Goal: Transaction & Acquisition: Book appointment/travel/reservation

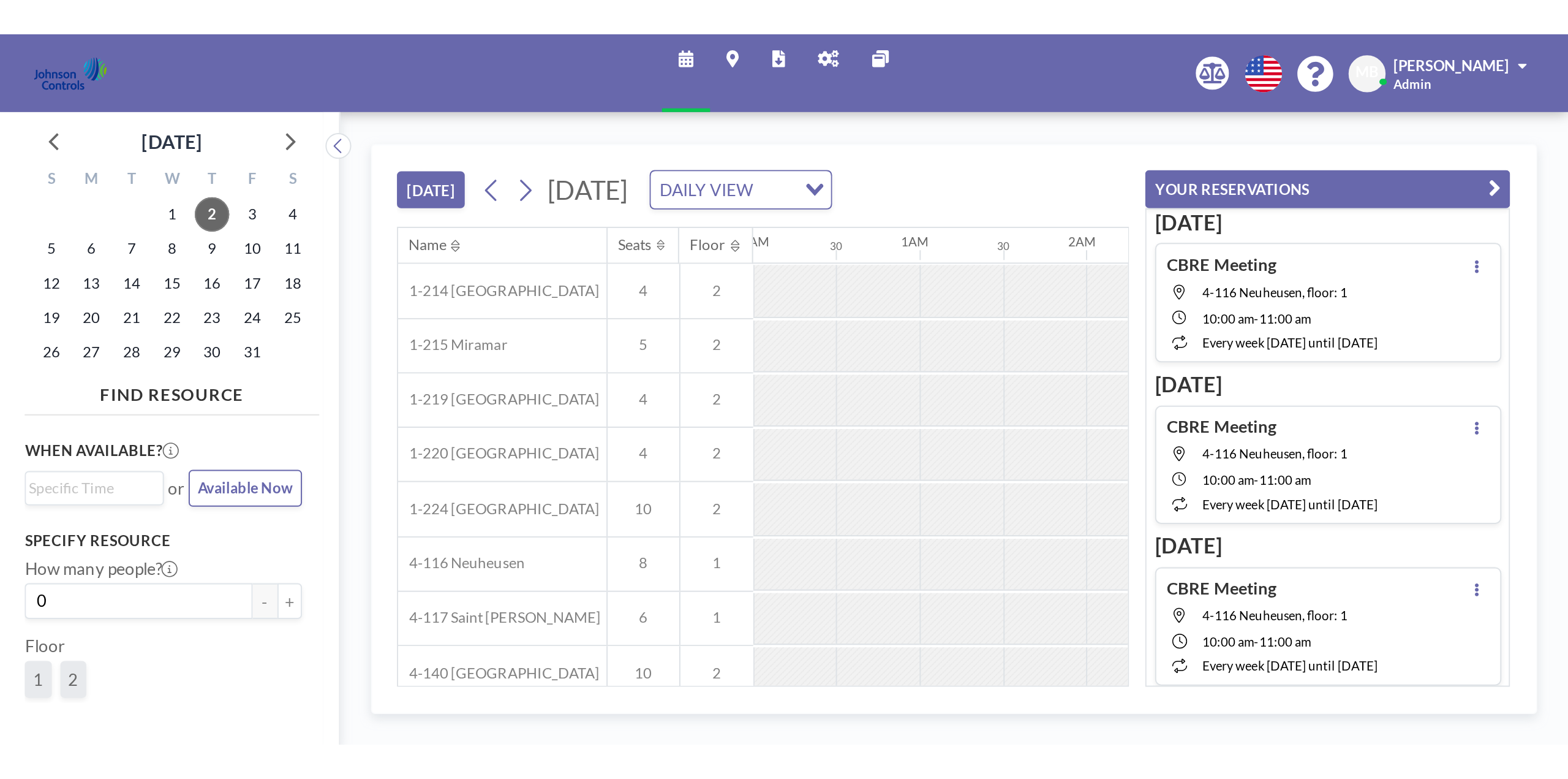
scroll to position [0, 876]
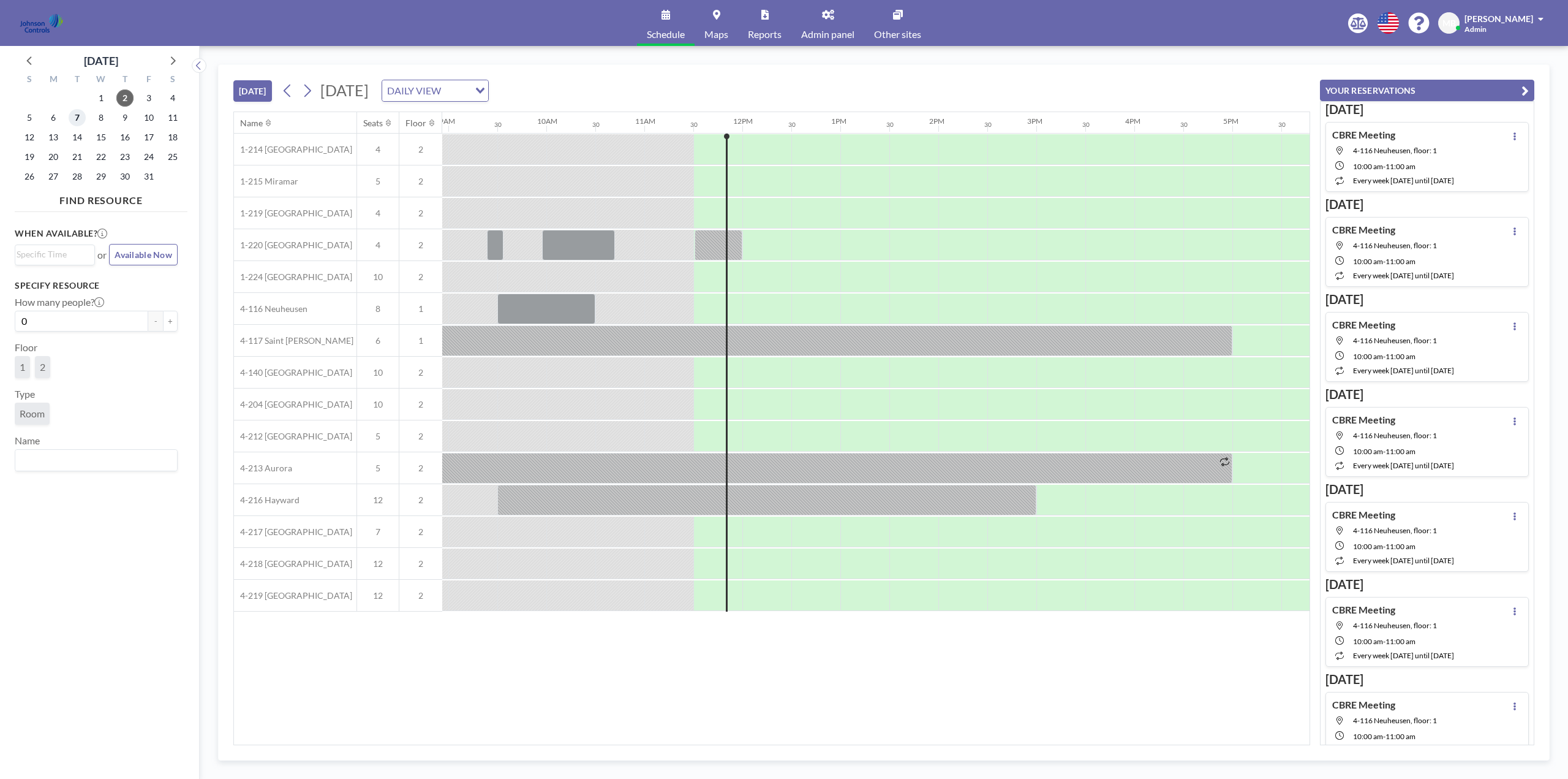
click at [81, 119] on span "7" at bounding box center [77, 118] width 17 height 17
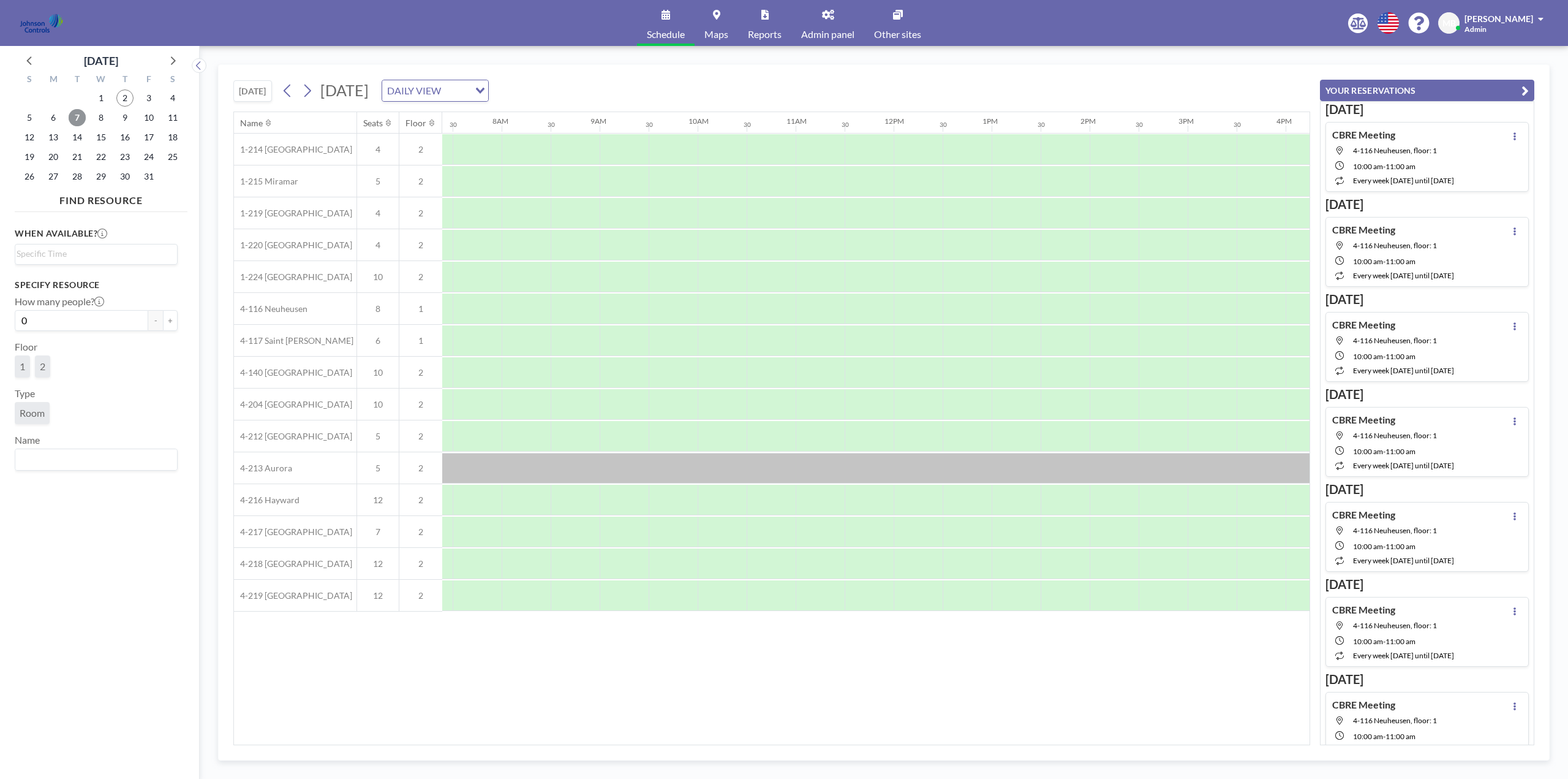
scroll to position [0, 735]
click at [754, 314] on div at bounding box center [761, 309] width 49 height 31
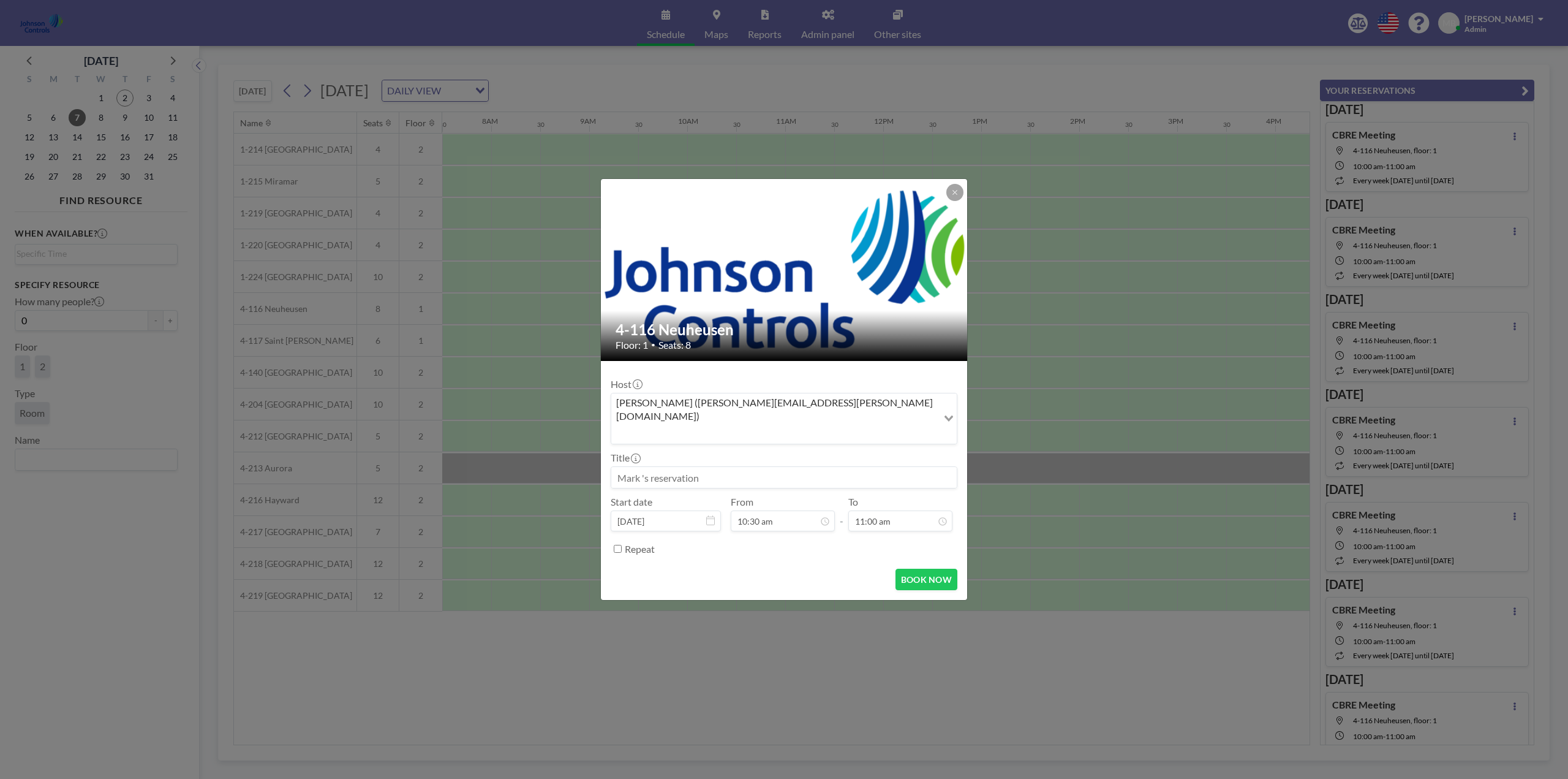
click at [682, 353] on input at bounding box center [784, 477] width 345 height 21
type input "JCI HVAC Review"
click at [779, 353] on div "11:30 am" at bounding box center [886, 405] width 143 height 22
type input "11:30 am"
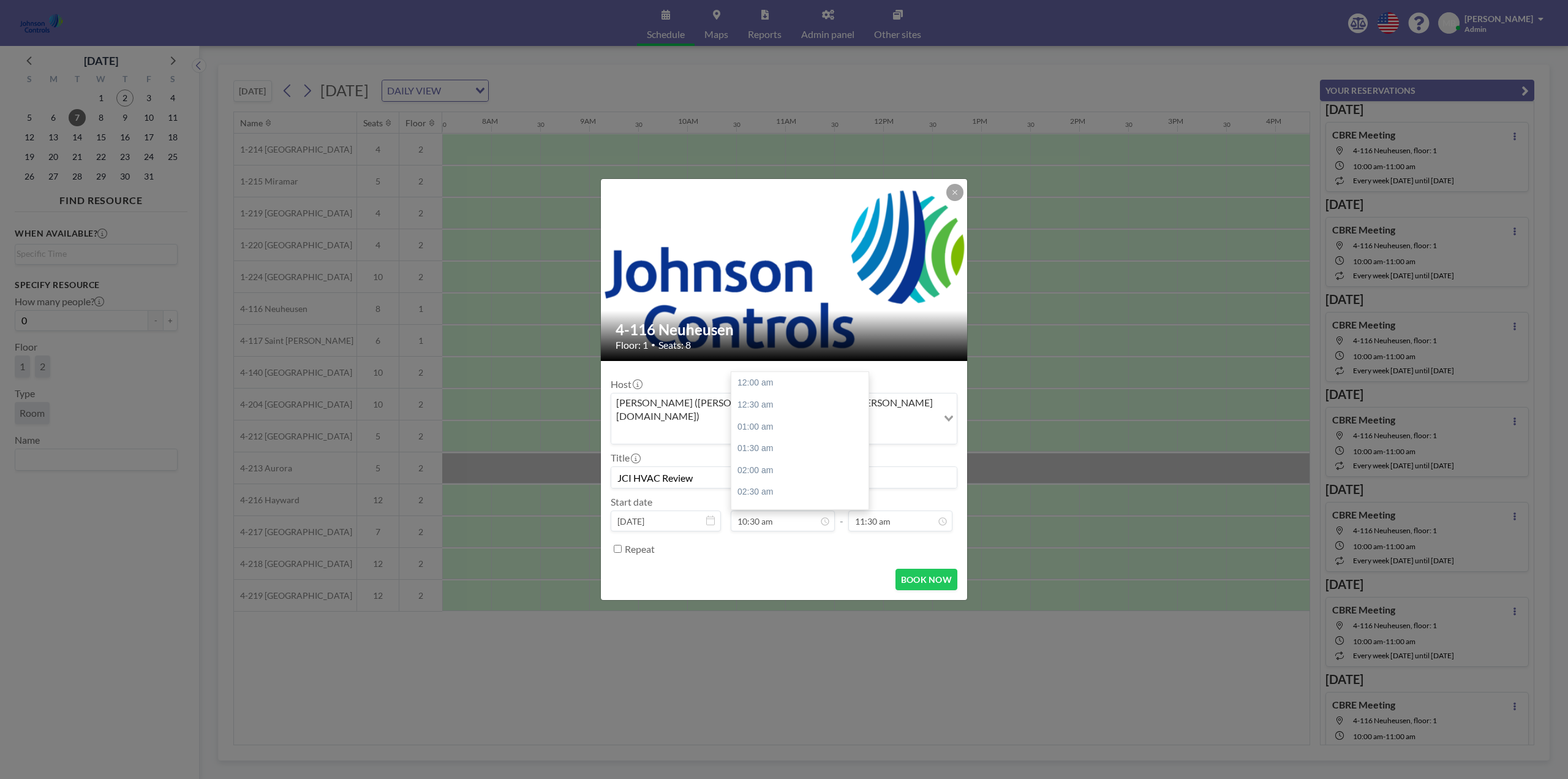
scroll to position [458, 0]
click at [779, 353] on button "BOOK NOW" at bounding box center [926, 580] width 62 height 22
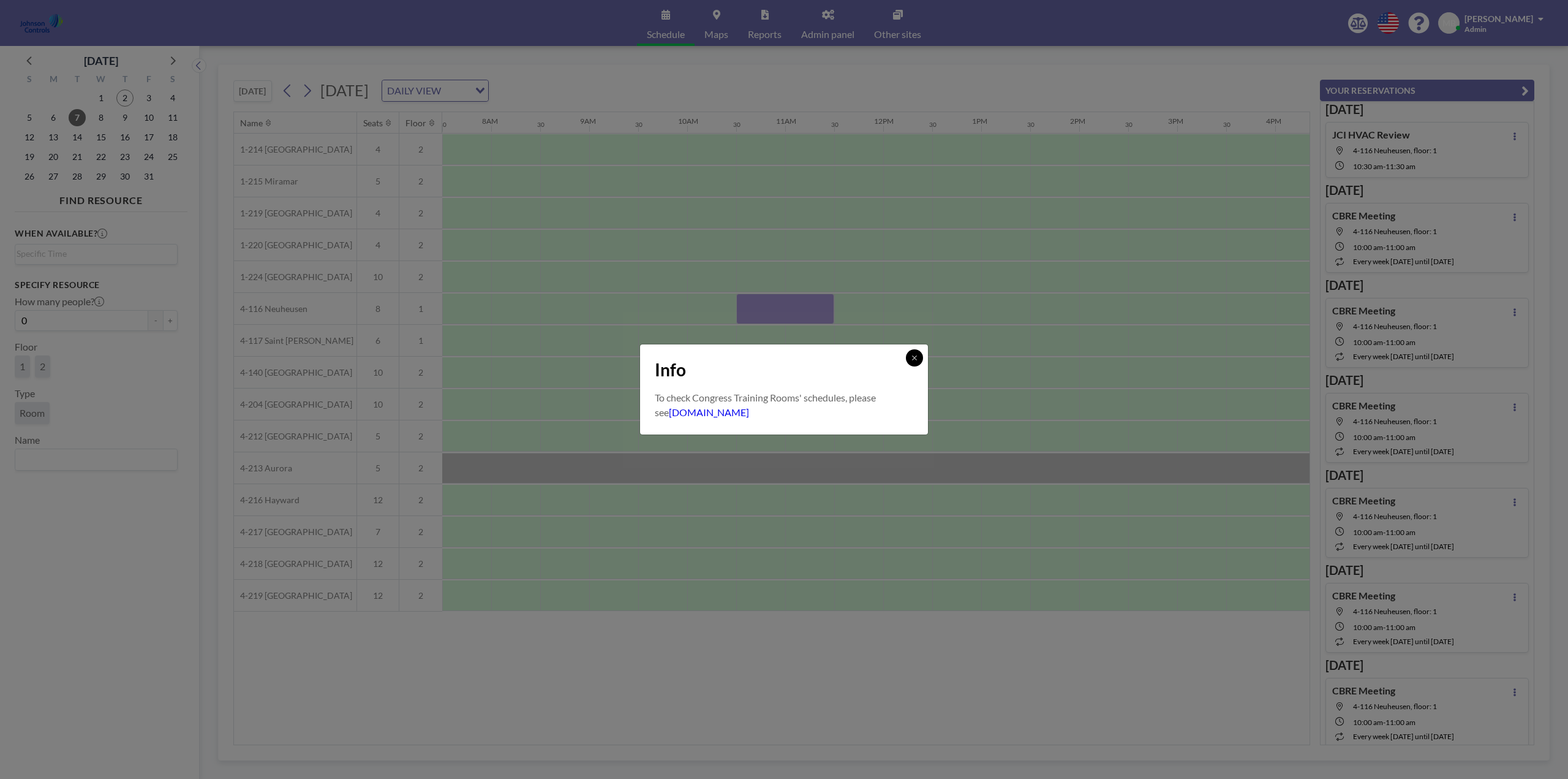
click at [779, 353] on icon at bounding box center [915, 358] width 5 height 5
